Goal: Task Accomplishment & Management: Manage account settings

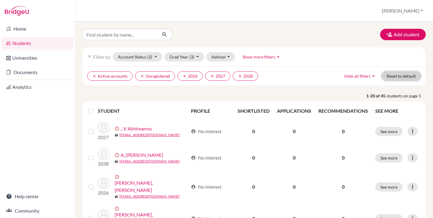
click at [402, 76] on button "Reset to default" at bounding box center [400, 76] width 39 height 9
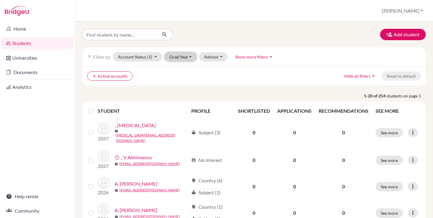
click at [181, 54] on button "Grad Year" at bounding box center [180, 56] width 32 height 9
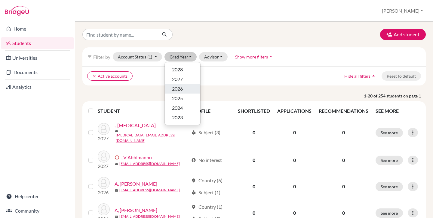
click at [182, 88] on span "2026" at bounding box center [177, 88] width 11 height 7
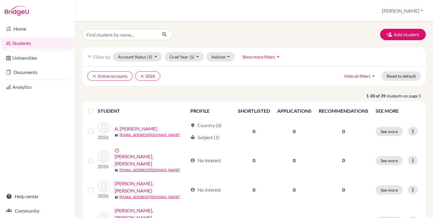
click at [96, 108] on label at bounding box center [96, 108] width 0 height 0
click at [0, 0] on input "checkbox" at bounding box center [0, 0] width 0 height 0
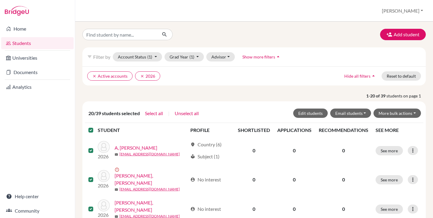
click at [96, 127] on label at bounding box center [96, 127] width 0 height 0
click at [0, 0] on input "checkbox" at bounding box center [0, 0] width 0 height 0
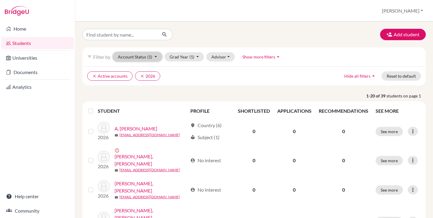
click at [140, 57] on button "Account Status (1)" at bounding box center [137, 56] width 49 height 9
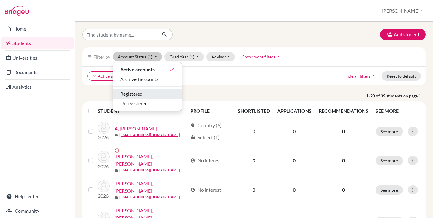
click at [135, 94] on span "Registered" at bounding box center [131, 93] width 22 height 7
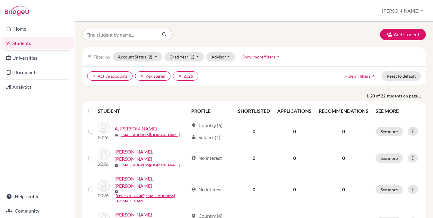
click at [96, 108] on label at bounding box center [96, 108] width 0 height 0
click at [0, 0] on input "checkbox" at bounding box center [0, 0] width 0 height 0
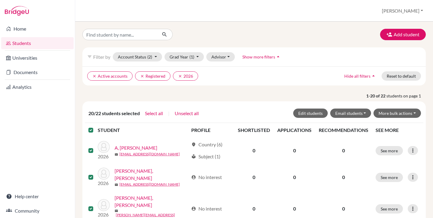
click at [96, 127] on label at bounding box center [96, 127] width 0 height 0
click at [0, 0] on input "checkbox" at bounding box center [0, 0] width 0 height 0
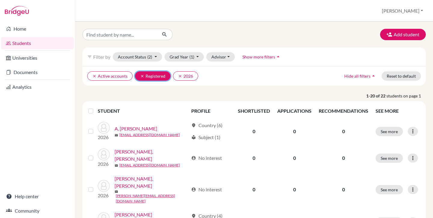
click at [142, 76] on icon "clear" at bounding box center [142, 76] width 4 height 4
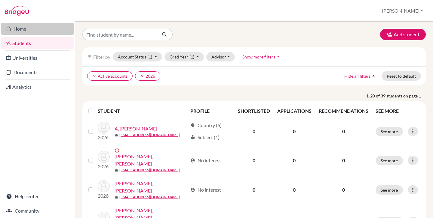
click at [29, 31] on link "Home" at bounding box center [37, 29] width 72 height 12
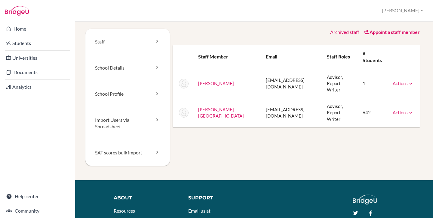
click at [261, 102] on td "churst@redlands.nsw.edu.au" at bounding box center [291, 112] width 61 height 29
copy tr "churst@redlands.nsw.edu.au"
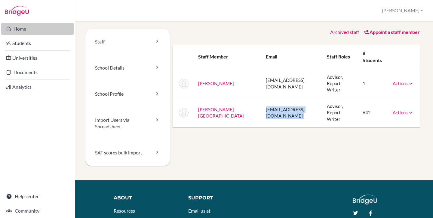
click at [18, 27] on link "Home" at bounding box center [37, 29] width 72 height 12
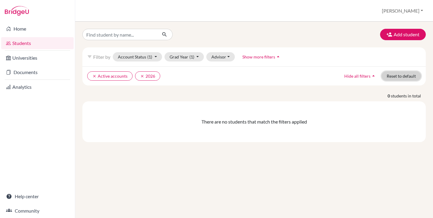
click at [393, 78] on button "Reset to default" at bounding box center [400, 76] width 39 height 9
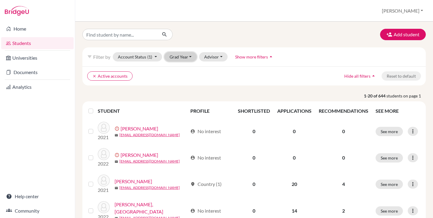
click at [185, 60] on button "Grad Year" at bounding box center [180, 56] width 32 height 9
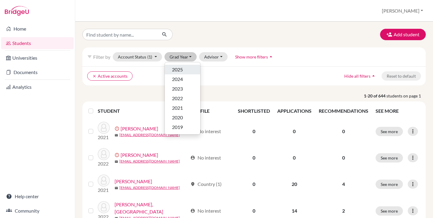
click at [180, 67] on span "2025" at bounding box center [177, 69] width 11 height 7
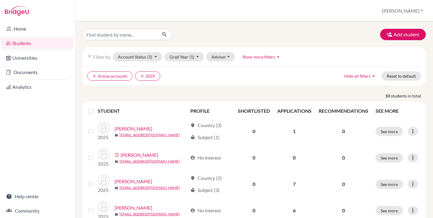
click at [96, 108] on label at bounding box center [96, 108] width 0 height 0
click at [0, 0] on input "checkbox" at bounding box center [0, 0] width 0 height 0
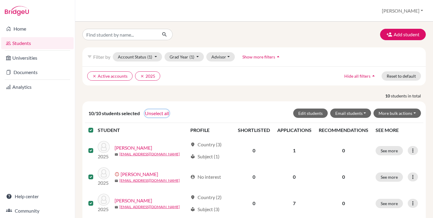
click at [160, 115] on button "Unselect all" at bounding box center [157, 114] width 25 height 8
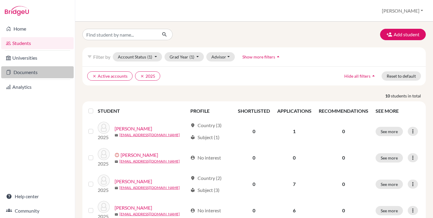
click at [41, 72] on link "Documents" at bounding box center [37, 72] width 72 height 12
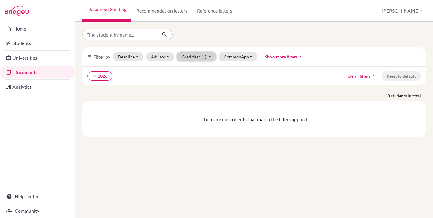
click at [189, 55] on button "Grad Year (1)" at bounding box center [196, 56] width 40 height 9
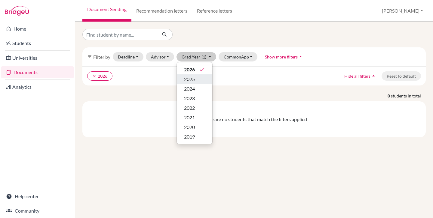
click at [188, 78] on span "2025" at bounding box center [189, 79] width 11 height 7
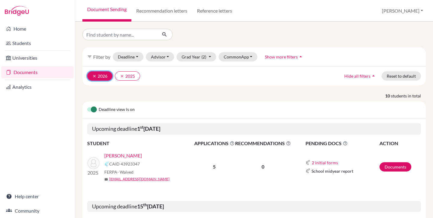
click at [93, 76] on icon "clear" at bounding box center [94, 76] width 4 height 4
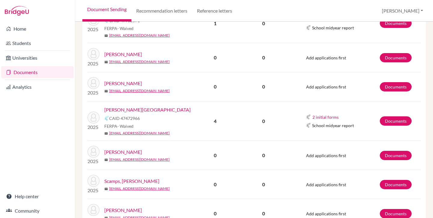
scroll to position [388, 0]
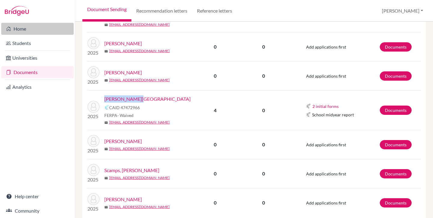
click at [28, 27] on link "Home" at bounding box center [37, 29] width 72 height 12
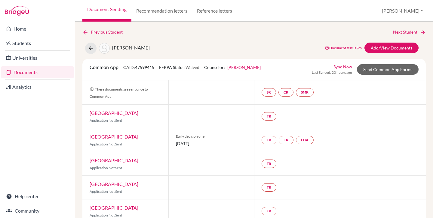
scroll to position [36, 0]
